Goal: Register for event/course

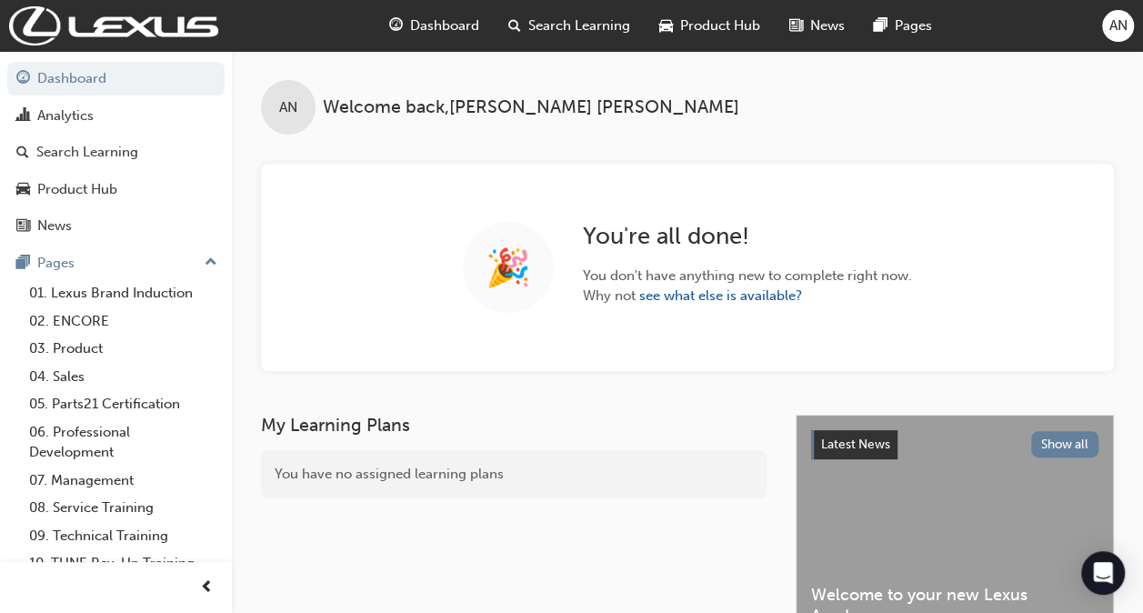
click at [542, 25] on span "Search Learning" at bounding box center [580, 25] width 102 height 21
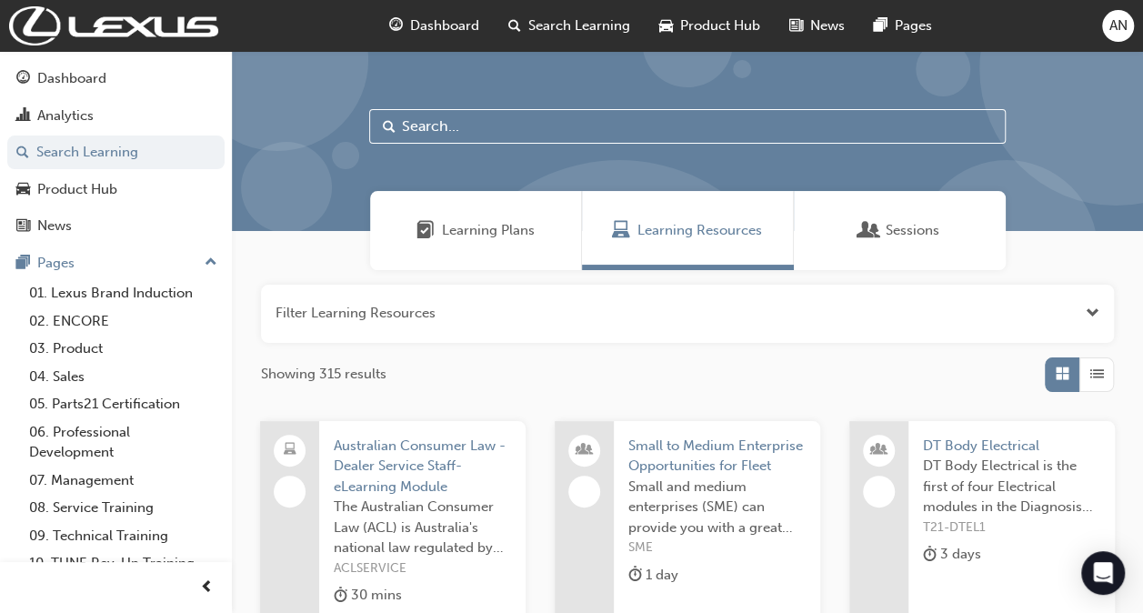
click at [488, 126] on input "text" at bounding box center [687, 126] width 637 height 35
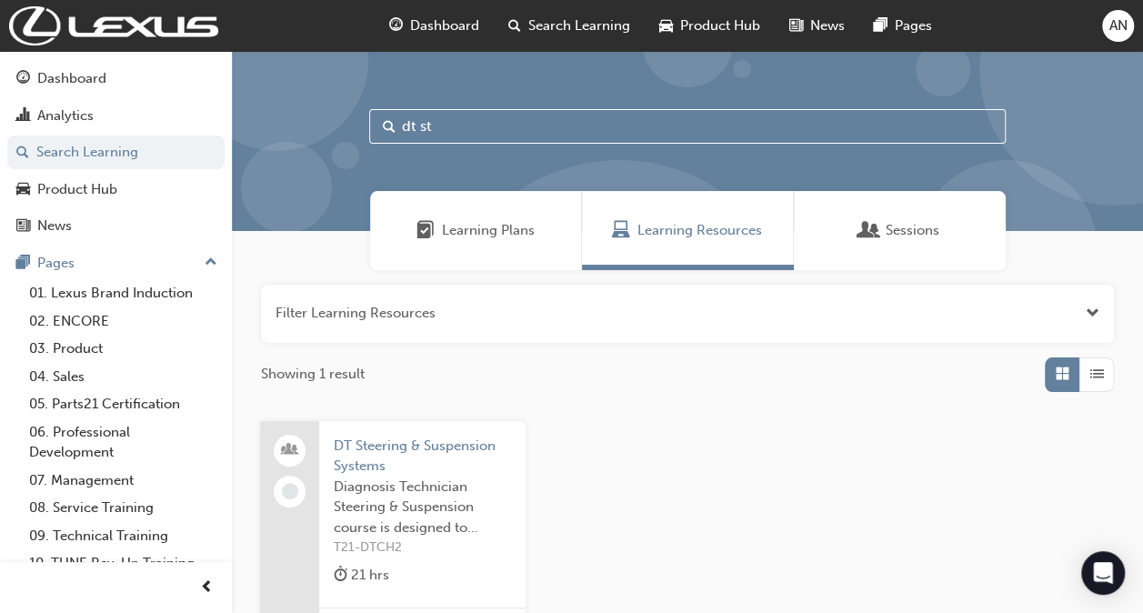
type input "dt st"
click at [400, 485] on span "Diagnosis Technician Steering & Suspension course is designed to educate and in…" at bounding box center [422, 508] width 177 height 62
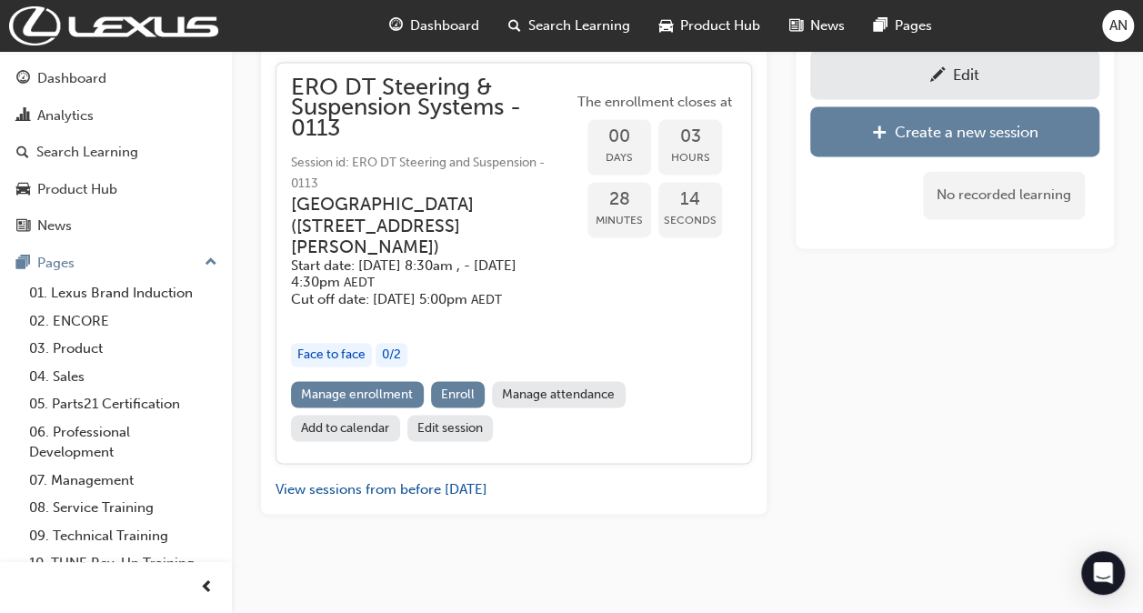
scroll to position [1255, 0]
click at [392, 406] on link "Manage enrollment" at bounding box center [357, 392] width 133 height 26
